Goal: Transaction & Acquisition: Purchase product/service

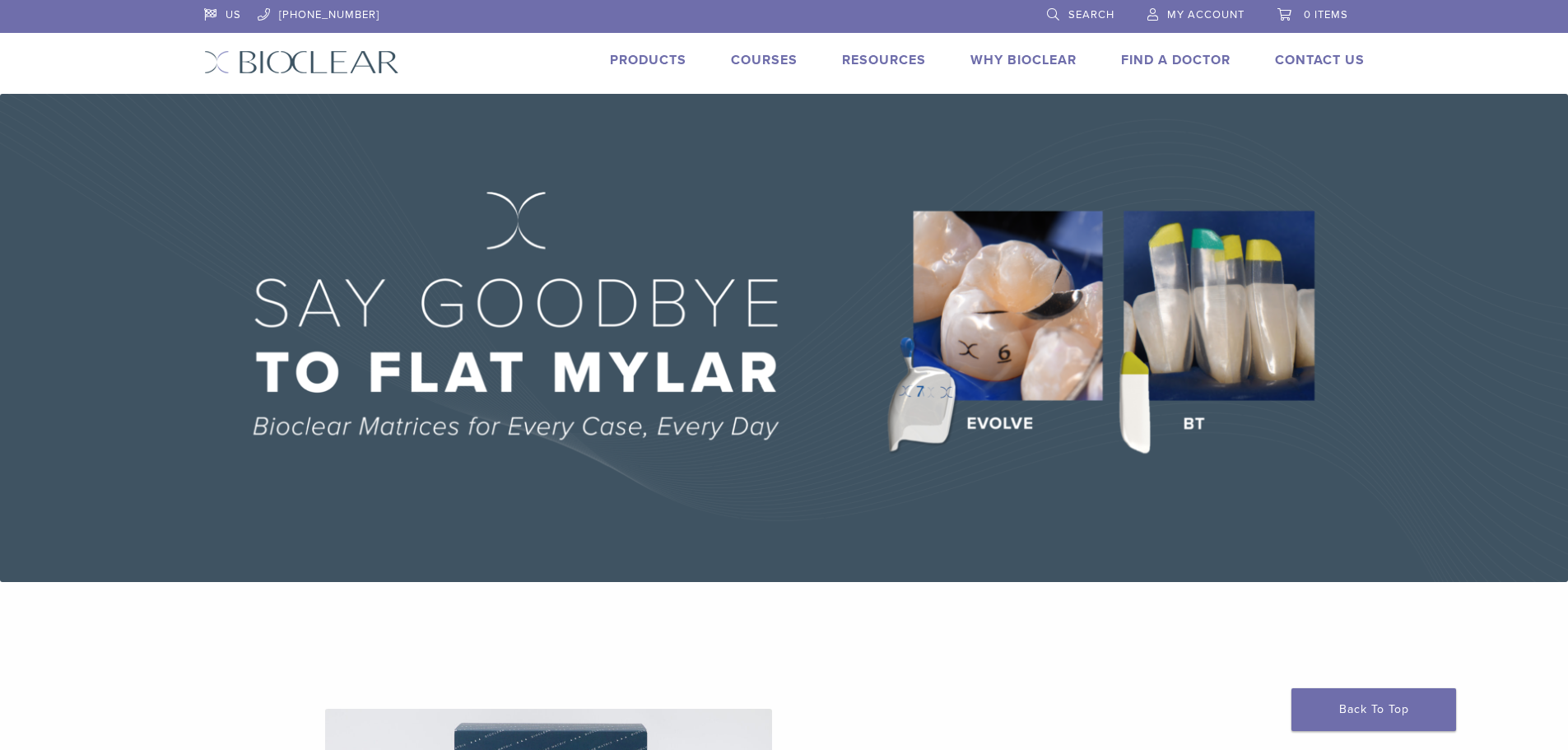
click at [1228, 8] on span "My Account" at bounding box center [1206, 15] width 78 height 13
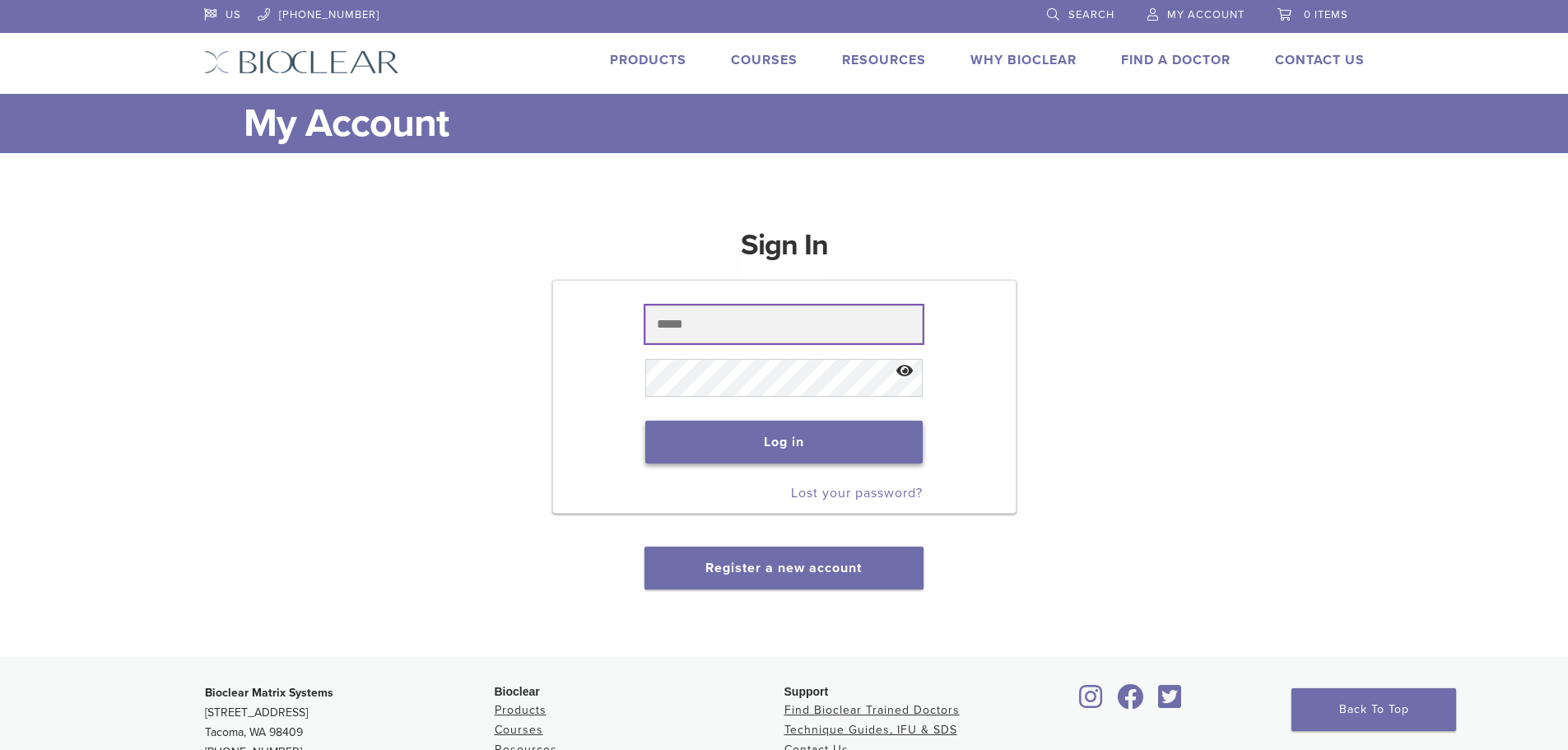
type input "**********"
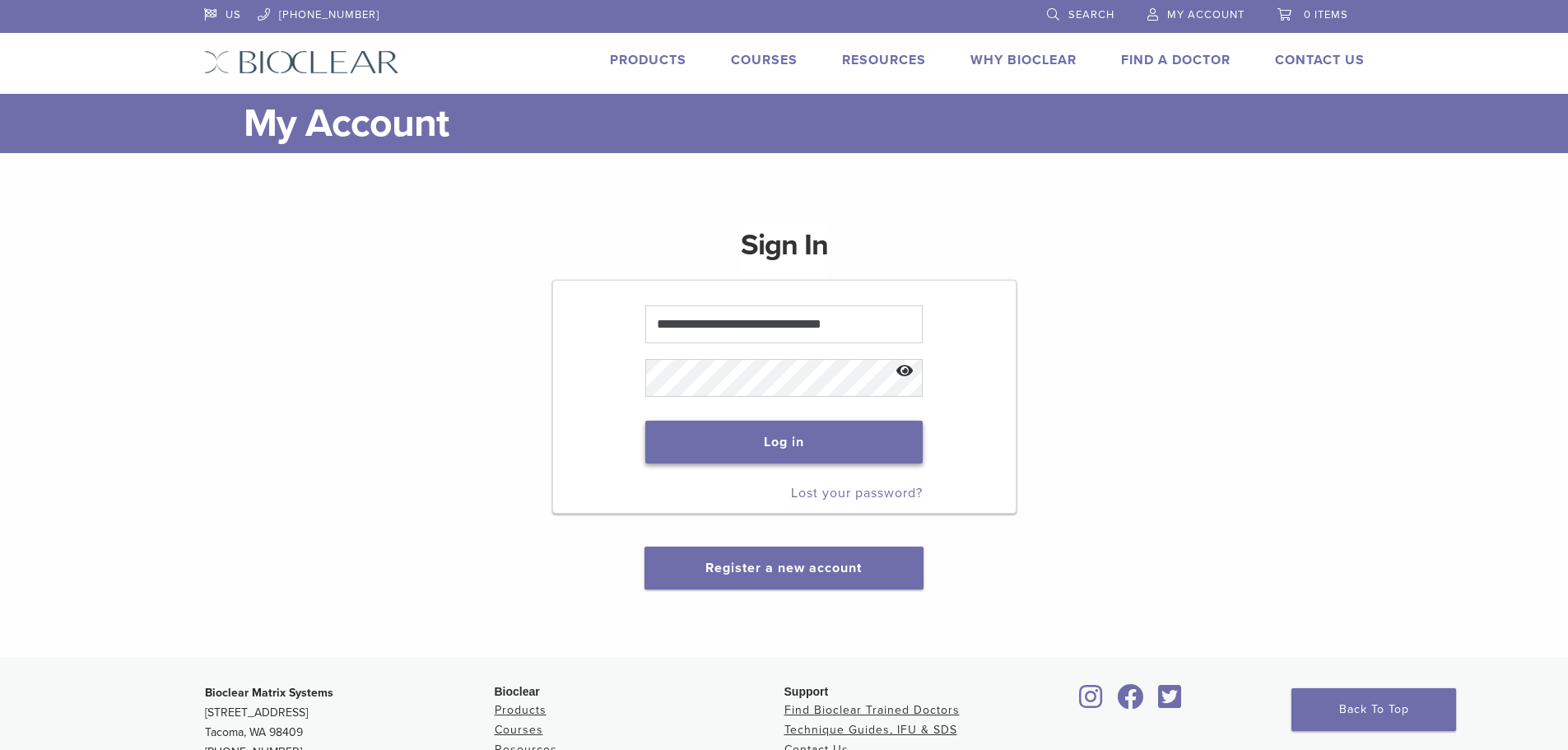
click at [725, 447] on button "Log in" at bounding box center [783, 442] width 277 height 43
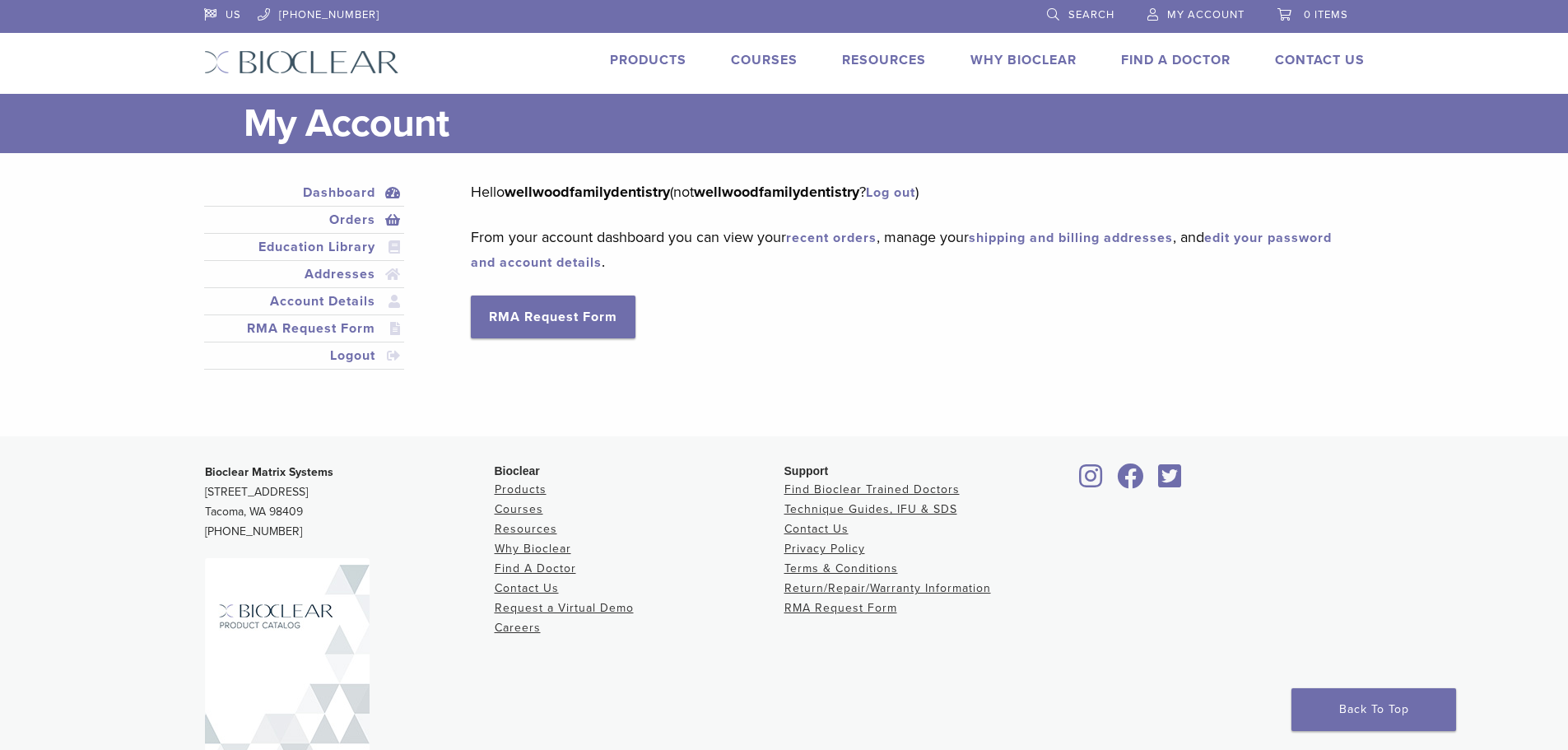
click at [356, 216] on link "Orders" at bounding box center [305, 220] width 194 height 20
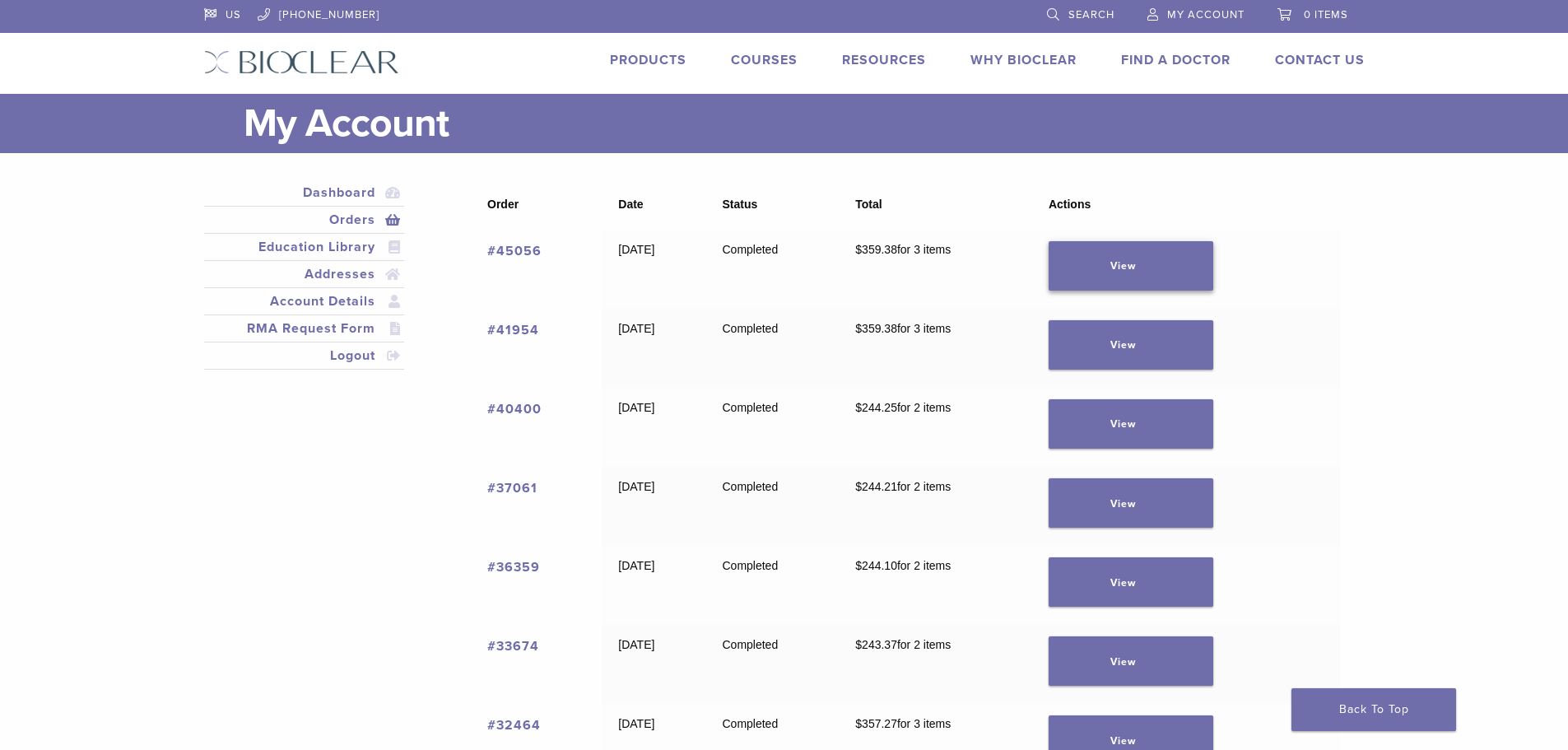
click at [1165, 267] on link "View" at bounding box center [1131, 266] width 165 height 49
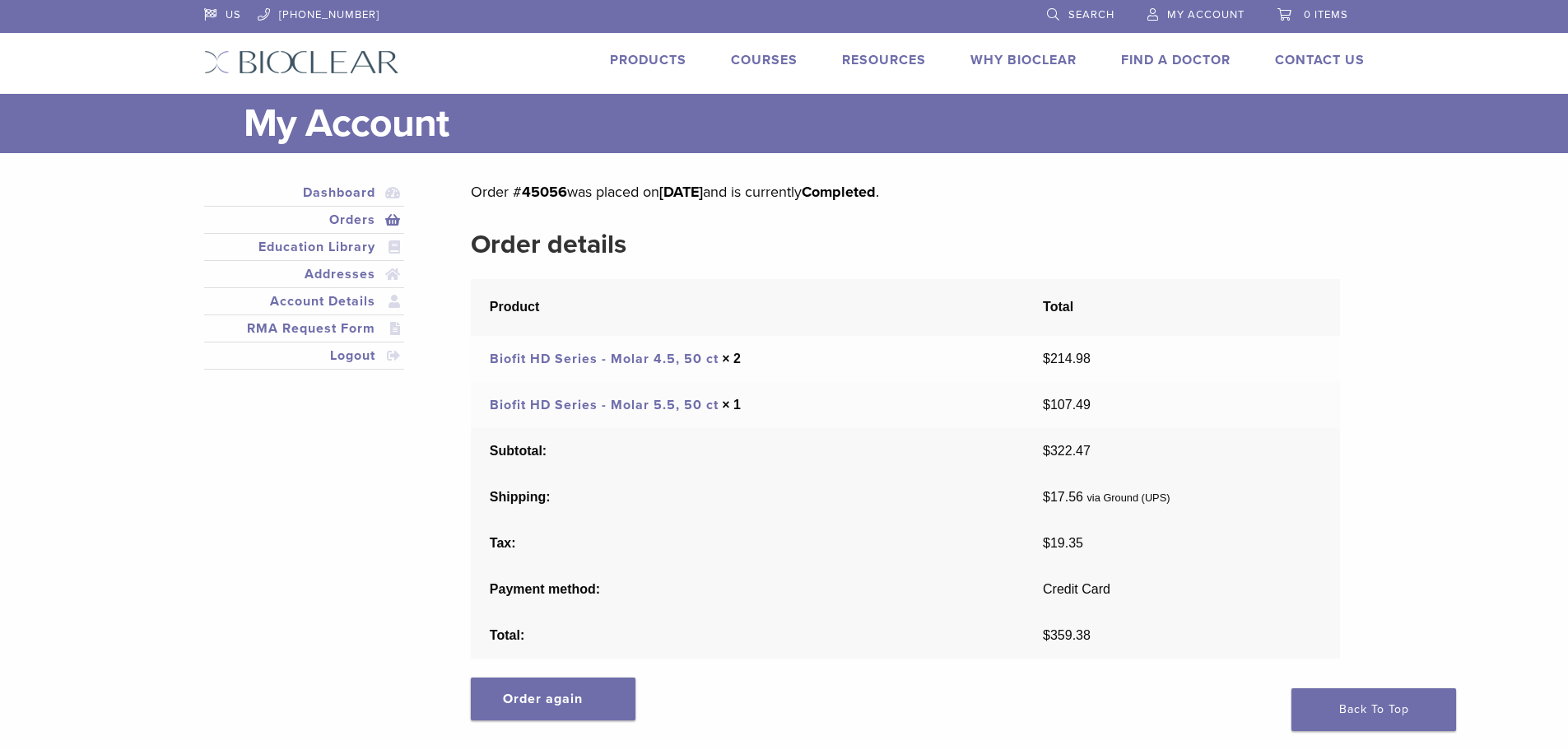
click at [713, 359] on link "Biofit HD Series - Molar 4.5, 50 ct" at bounding box center [604, 359] width 229 height 16
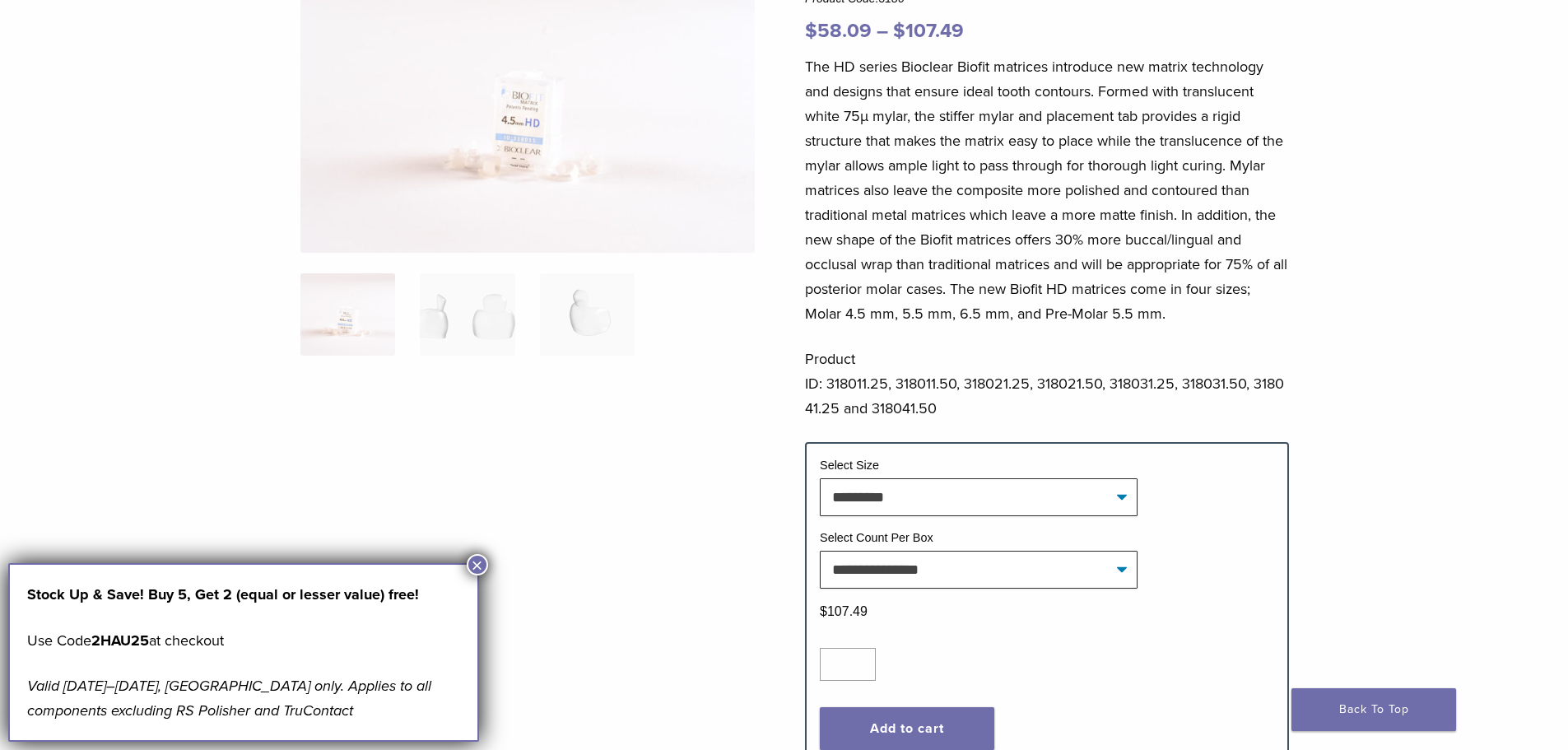
scroll to position [247, 0]
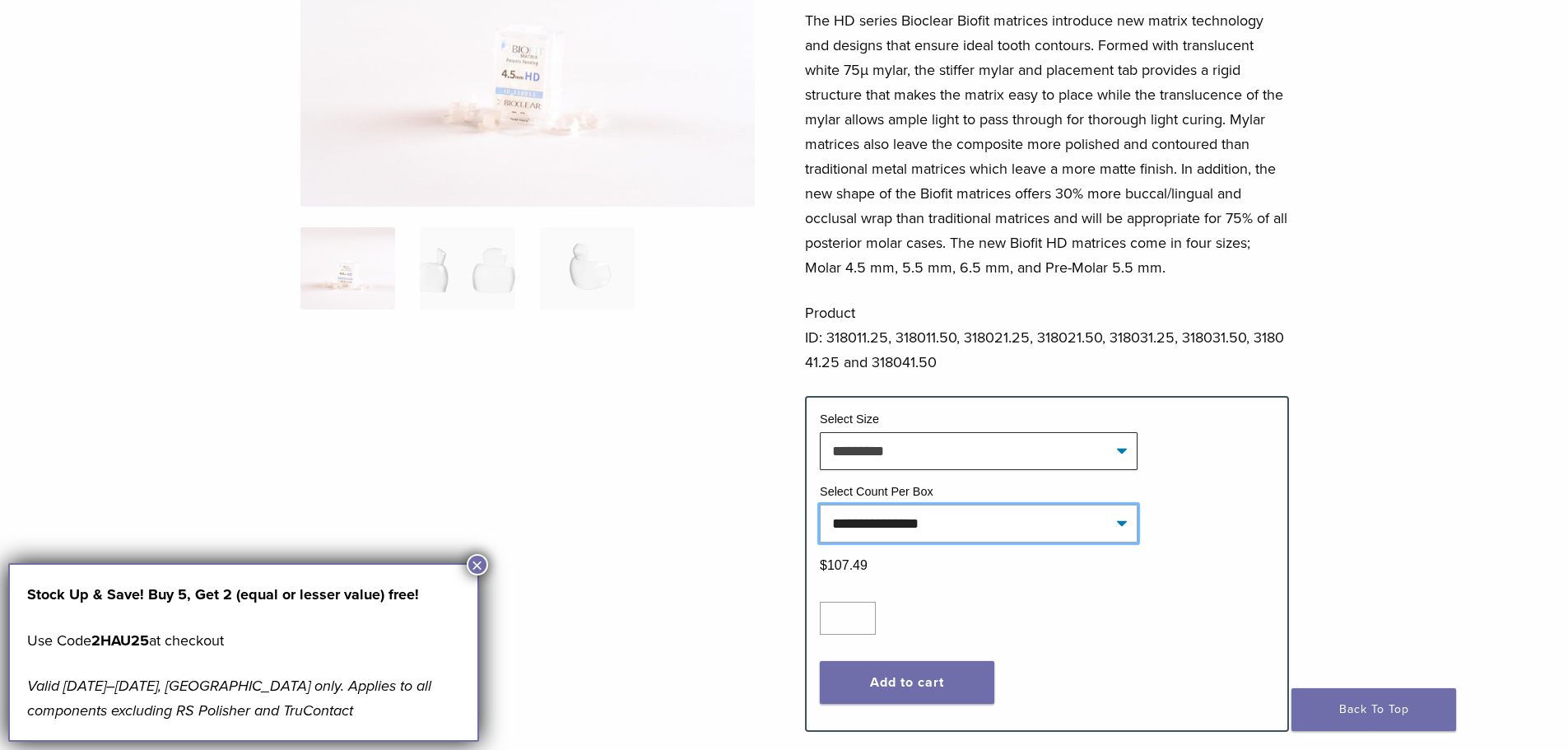
click at [1013, 531] on select "**********" at bounding box center [978, 523] width 317 height 38
click at [820, 505] on select "**********" at bounding box center [978, 523] width 317 height 38
click at [854, 611] on input "*" at bounding box center [847, 618] width 56 height 33
click at [862, 608] on input "*" at bounding box center [847, 618] width 56 height 33
type input "*"
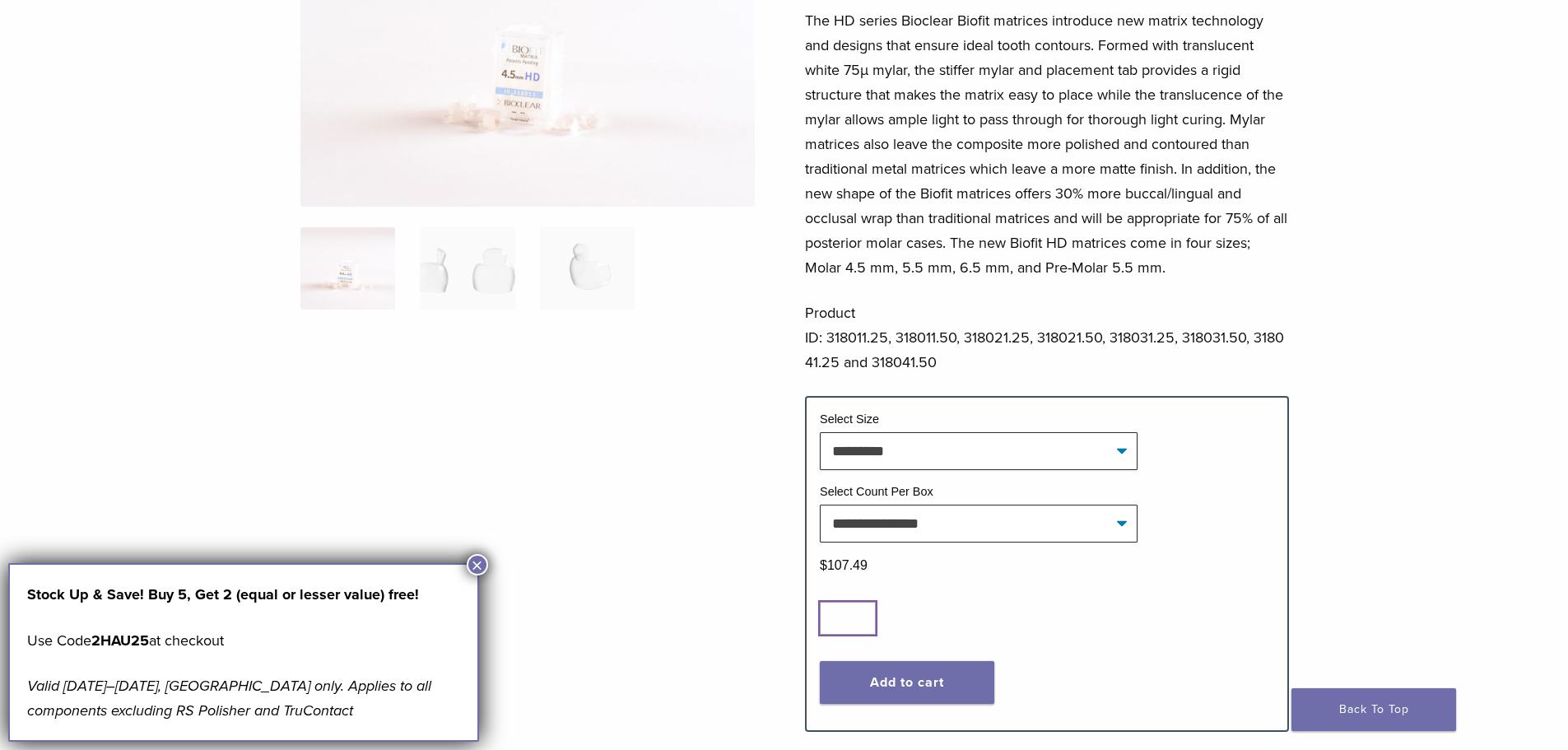
click at [860, 616] on input "*" at bounding box center [847, 618] width 56 height 33
click at [919, 680] on button "Add to cart" at bounding box center [907, 681] width 175 height 43
click at [473, 564] on button "×" at bounding box center [477, 564] width 21 height 21
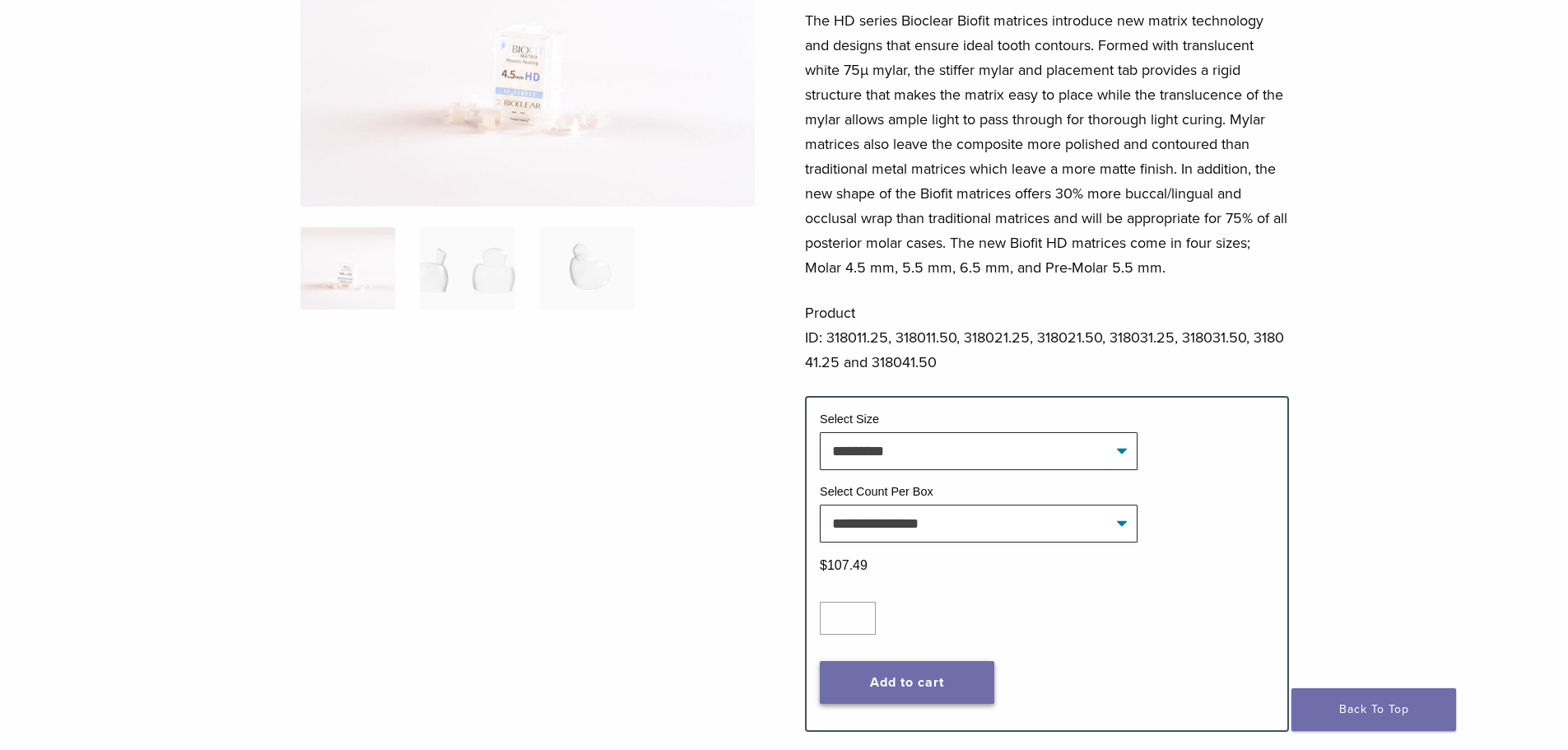
click at [927, 685] on button "Add to cart" at bounding box center [907, 681] width 175 height 43
click at [919, 685] on button "Add to cart" at bounding box center [907, 681] width 175 height 43
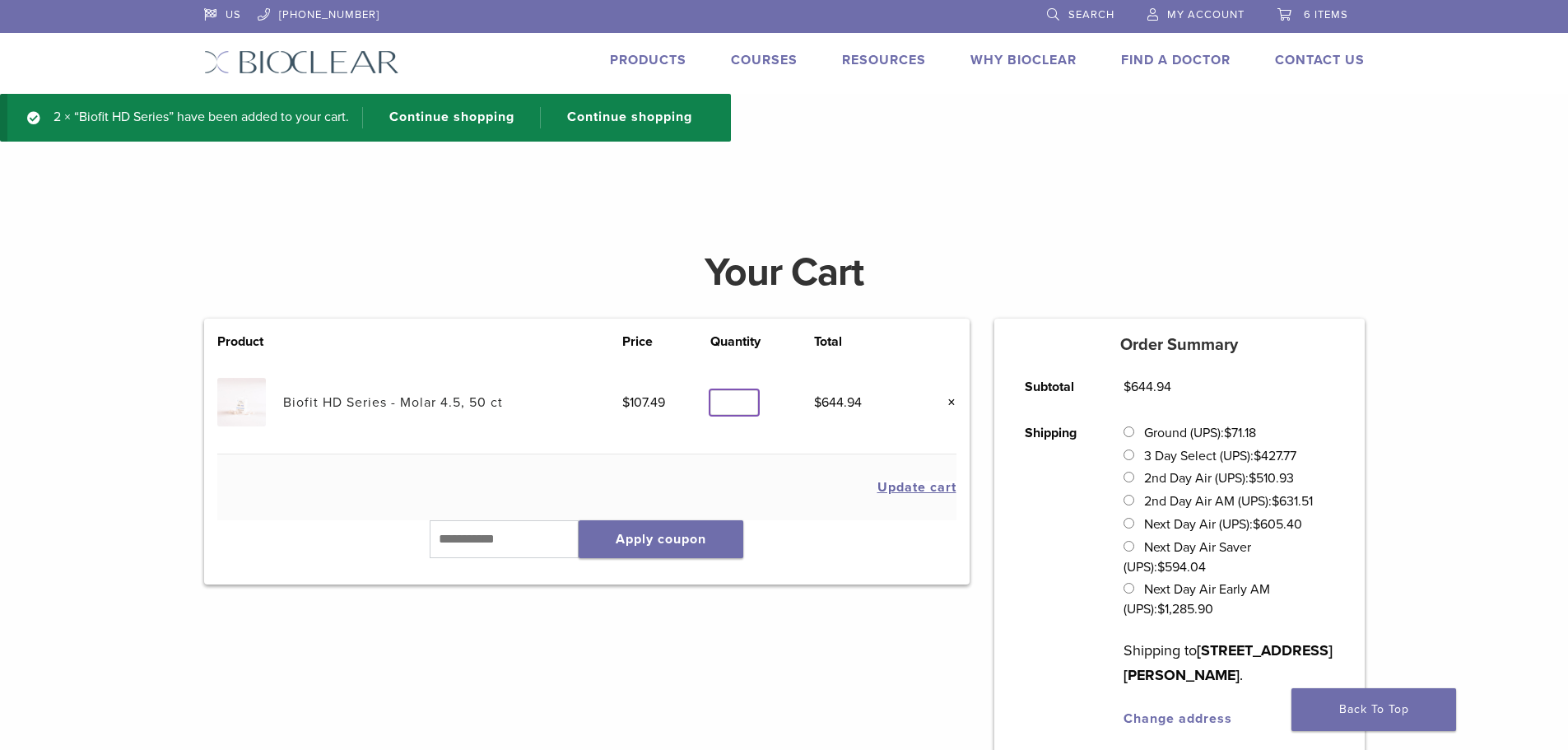
click at [746, 405] on input "*" at bounding box center [734, 402] width 48 height 26
type input "*"
click at [746, 405] on input "*" at bounding box center [734, 402] width 48 height 26
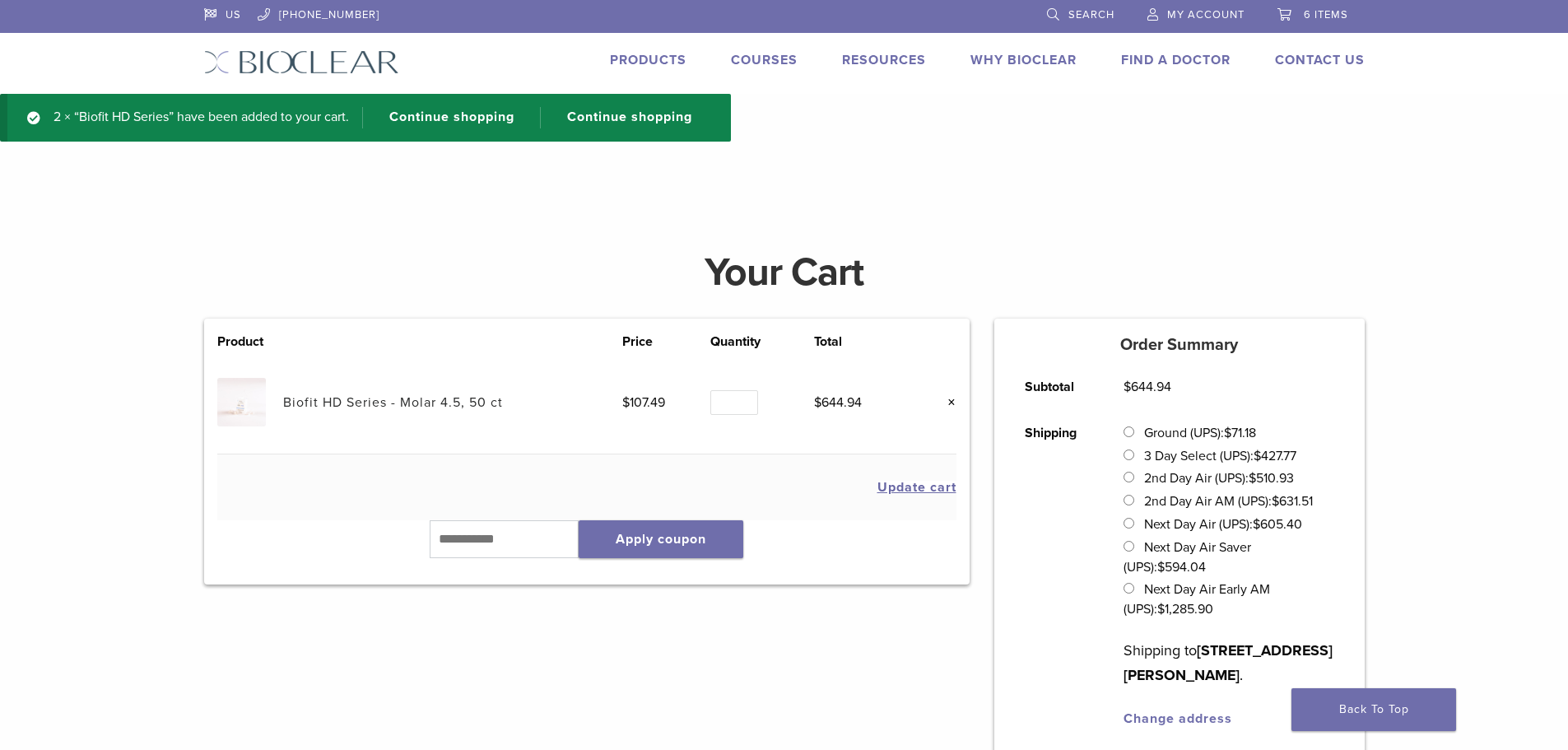
click at [944, 486] on button "Update cart" at bounding box center [917, 487] width 79 height 13
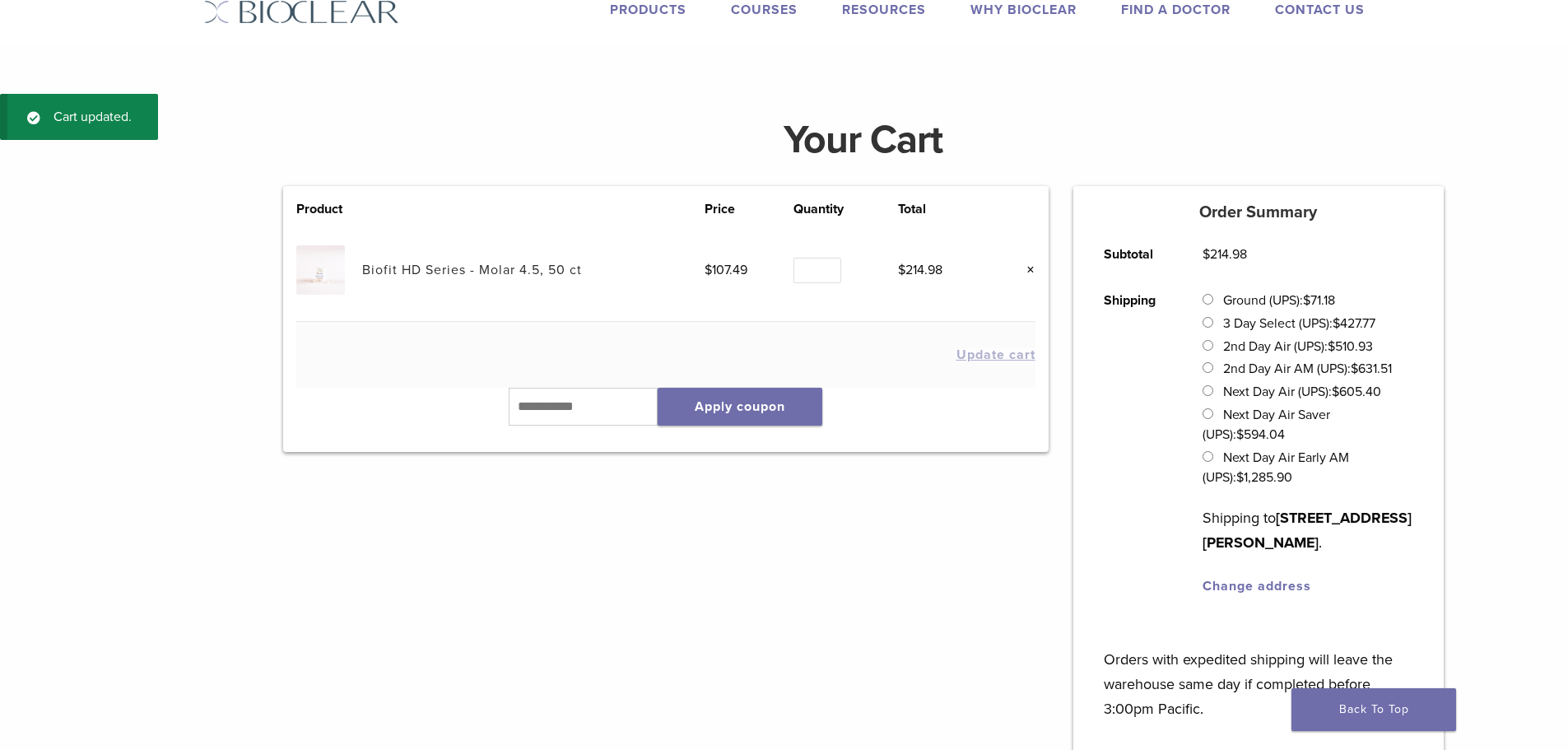
scroll to position [61, 0]
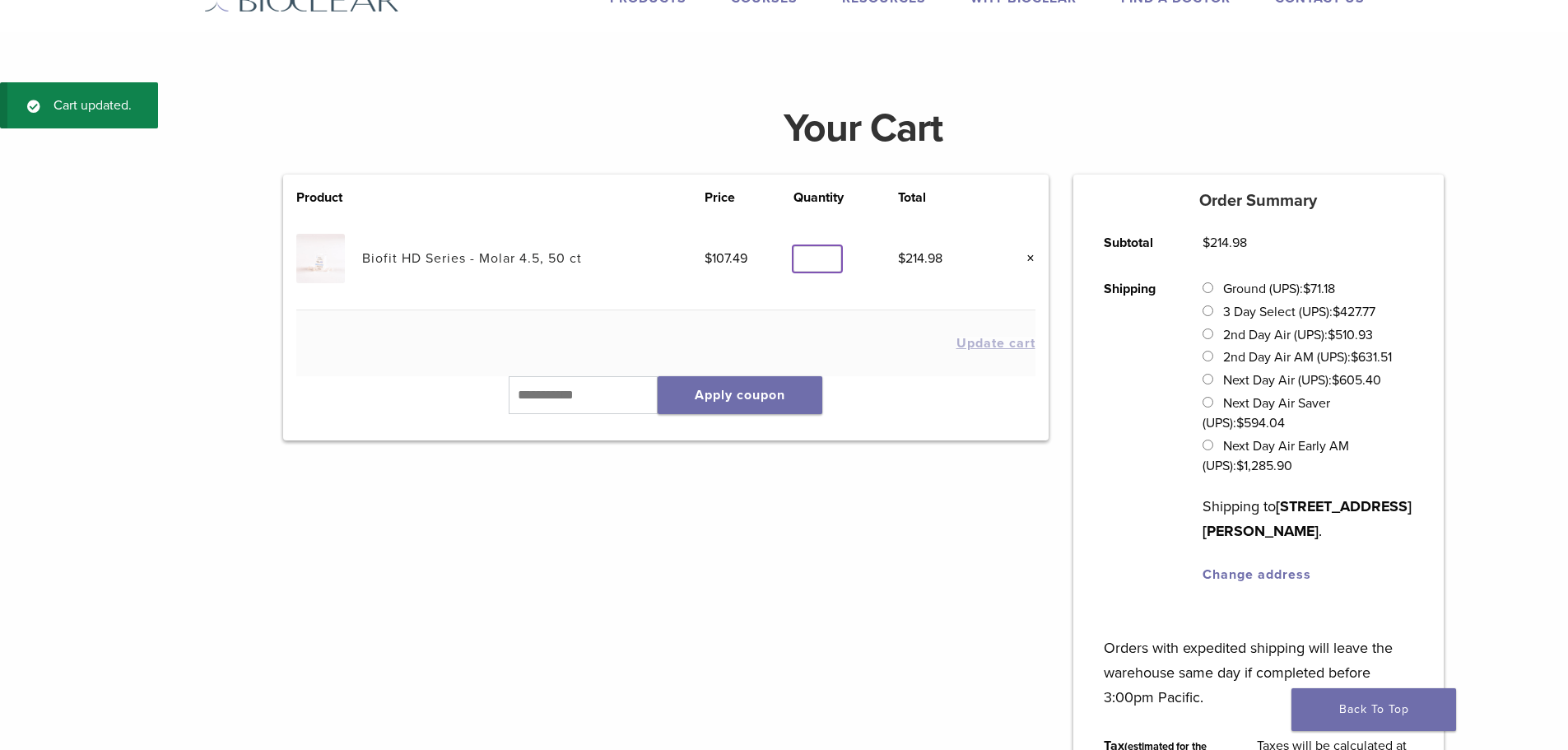
click at [826, 251] on input "*" at bounding box center [817, 259] width 48 height 26
type input "*"
click at [826, 257] on input "*" at bounding box center [817, 259] width 48 height 26
click at [989, 348] on button "Update cart" at bounding box center [995, 343] width 79 height 13
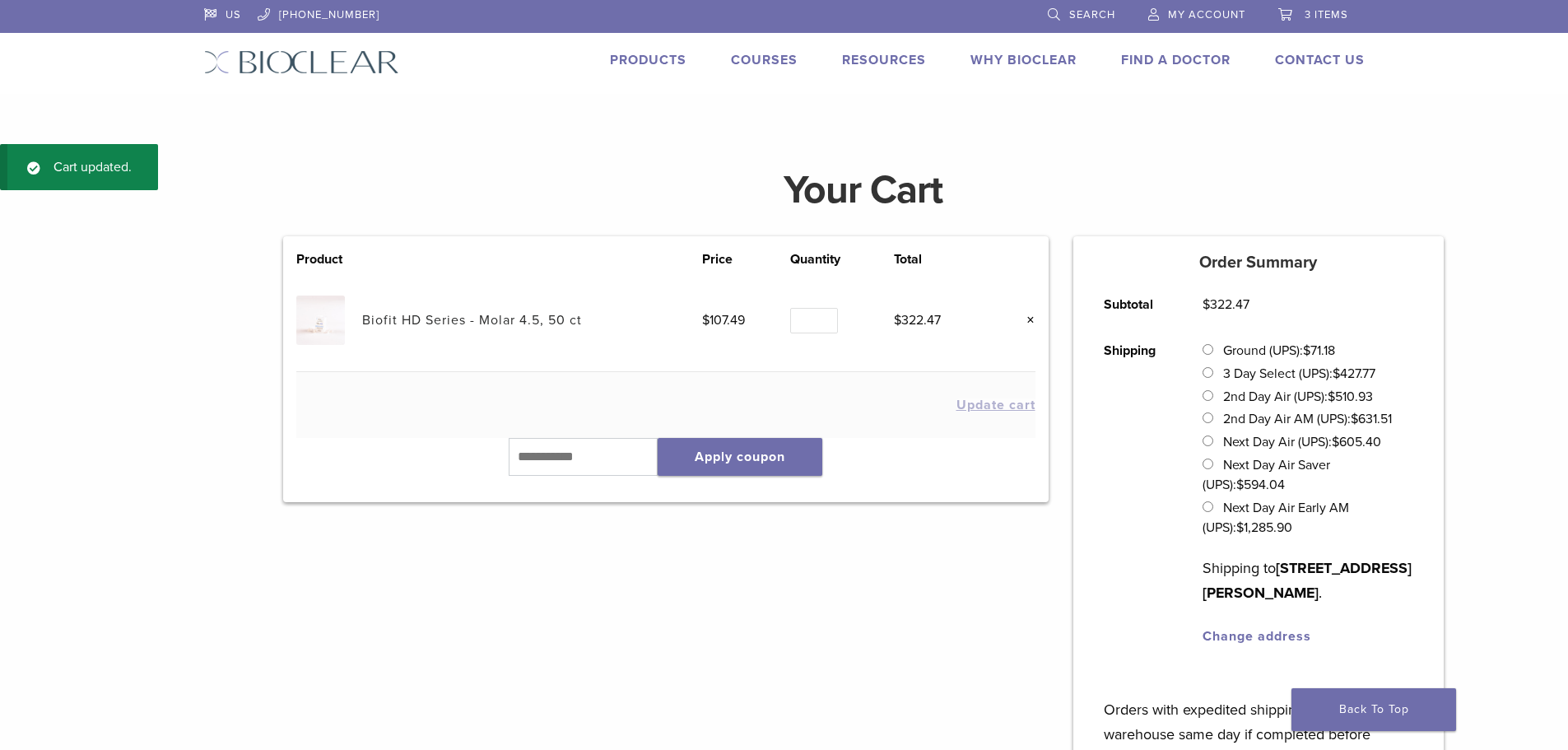
click at [660, 59] on link "Products" at bounding box center [649, 60] width 77 height 16
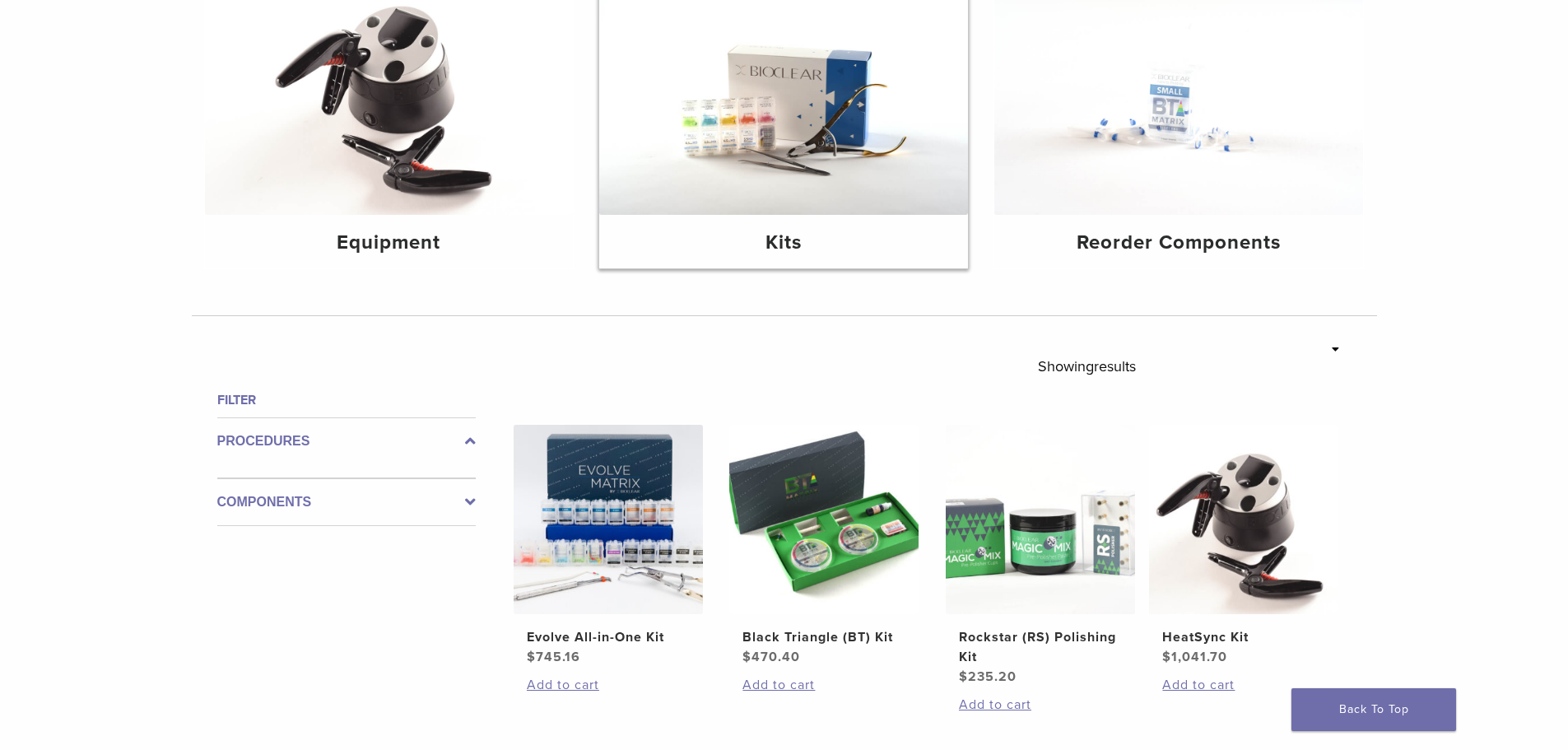
scroll to position [247, 0]
